Goal: Check status: Check status

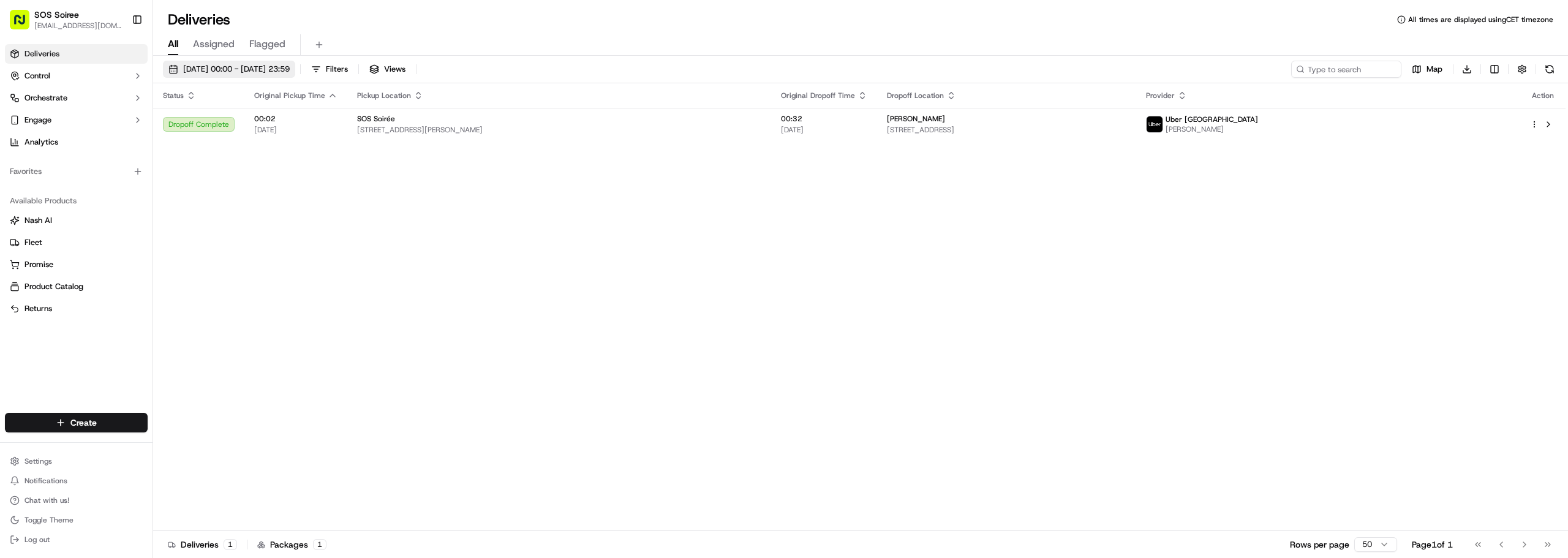
click at [218, 64] on span "[DATE] 00:00 - [DATE] 23:59" at bounding box center [236, 69] width 106 height 11
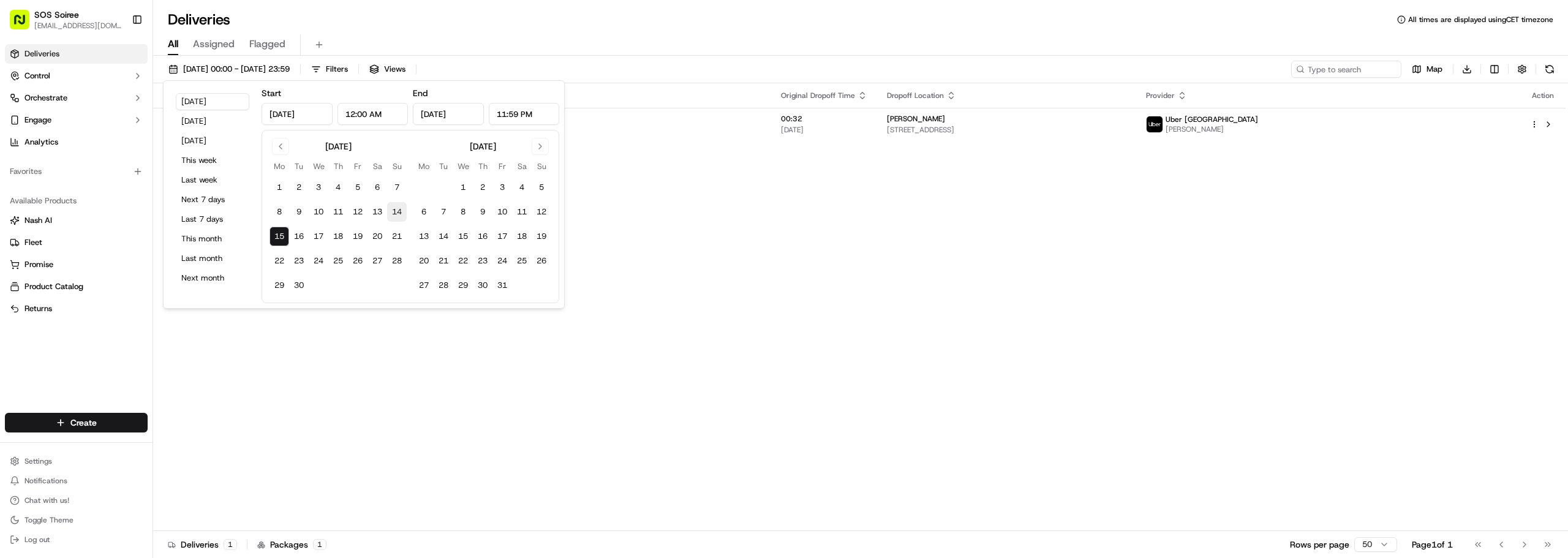
click at [396, 211] on button "14" at bounding box center [396, 211] width 20 height 20
type input "[DATE]"
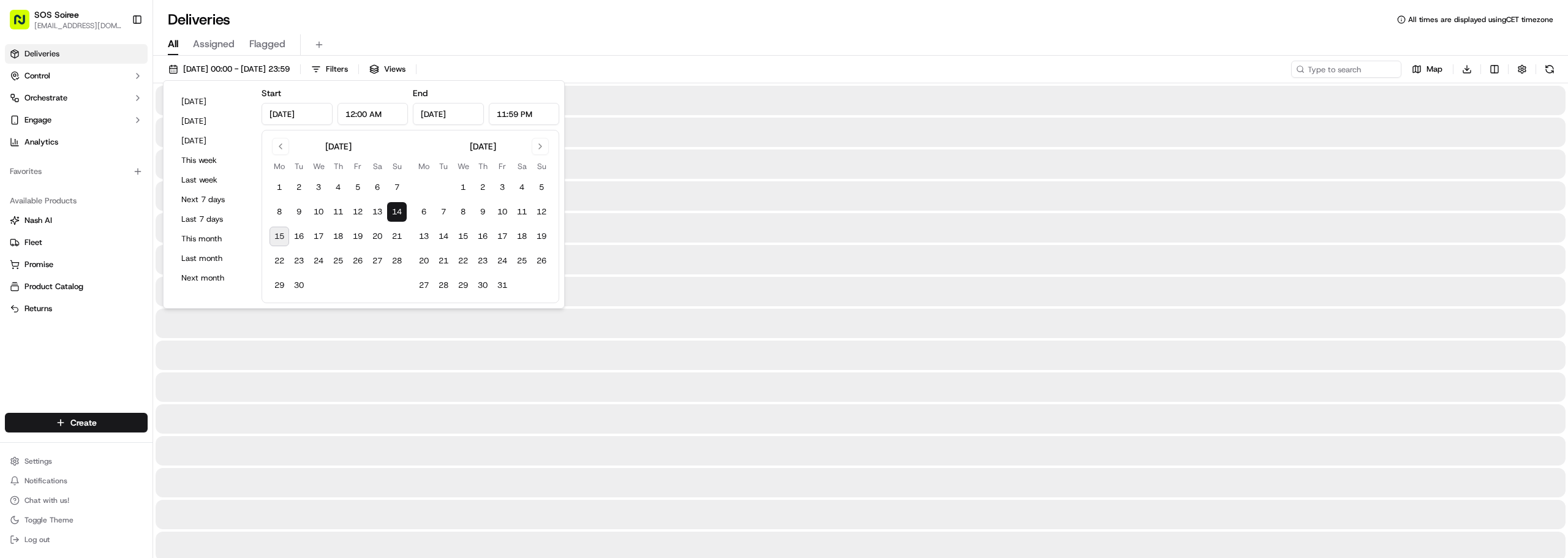
click at [278, 235] on button "15" at bounding box center [279, 236] width 20 height 20
type input "[DATE]"
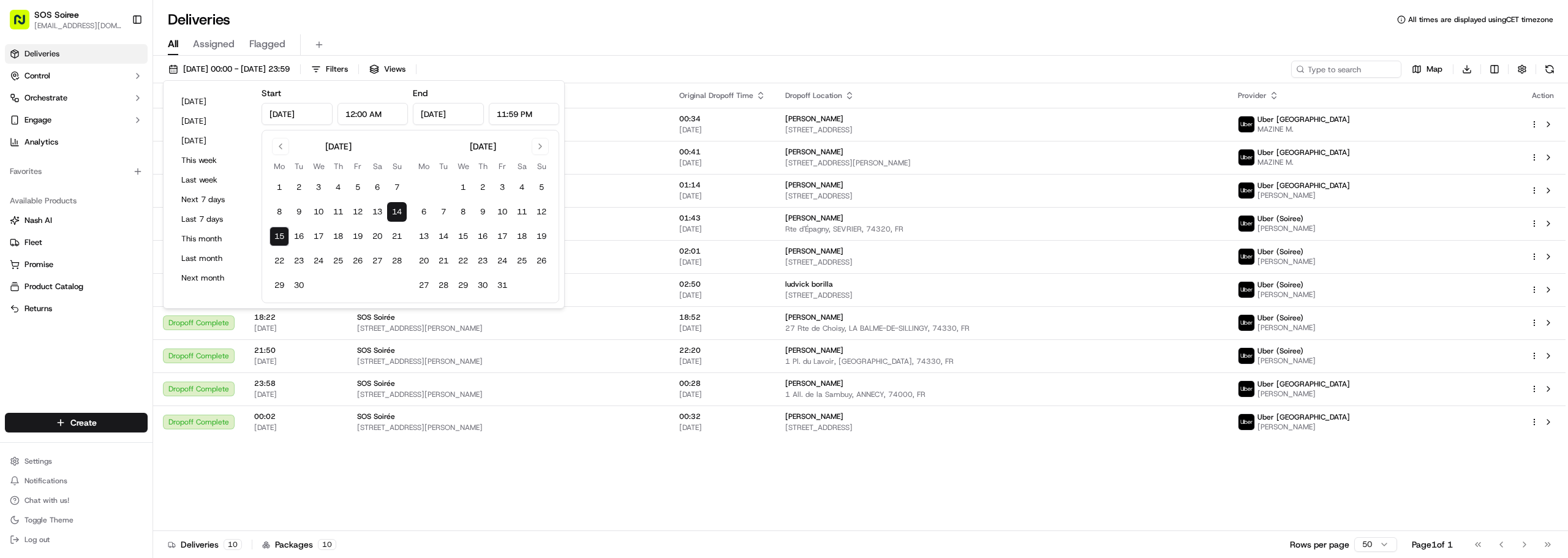
click at [671, 51] on div "All Assigned Flagged" at bounding box center [860, 44] width 1415 height 21
